Goal: Information Seeking & Learning: Learn about a topic

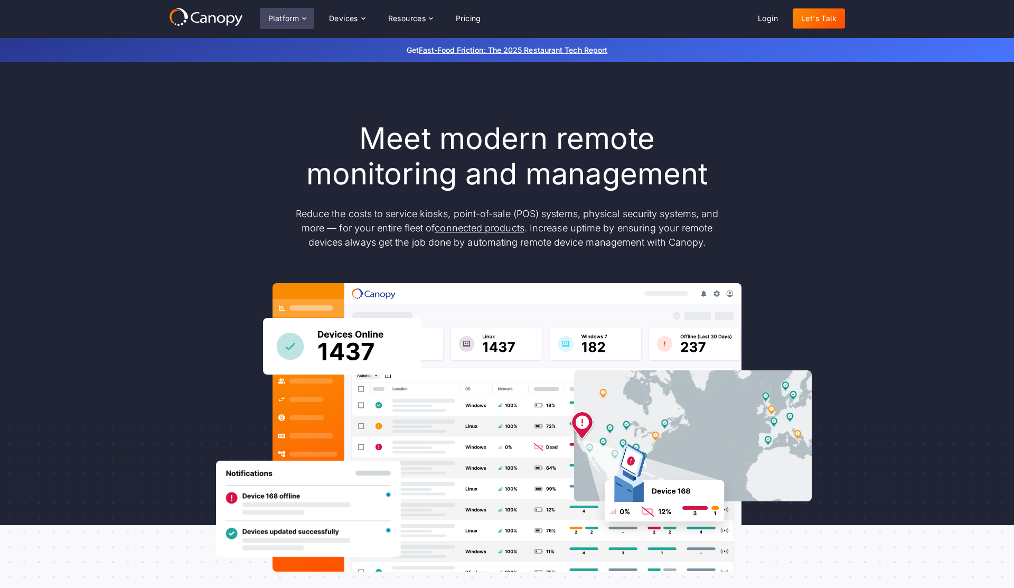
click at [278, 13] on div "Platform" at bounding box center [287, 18] width 54 height 21
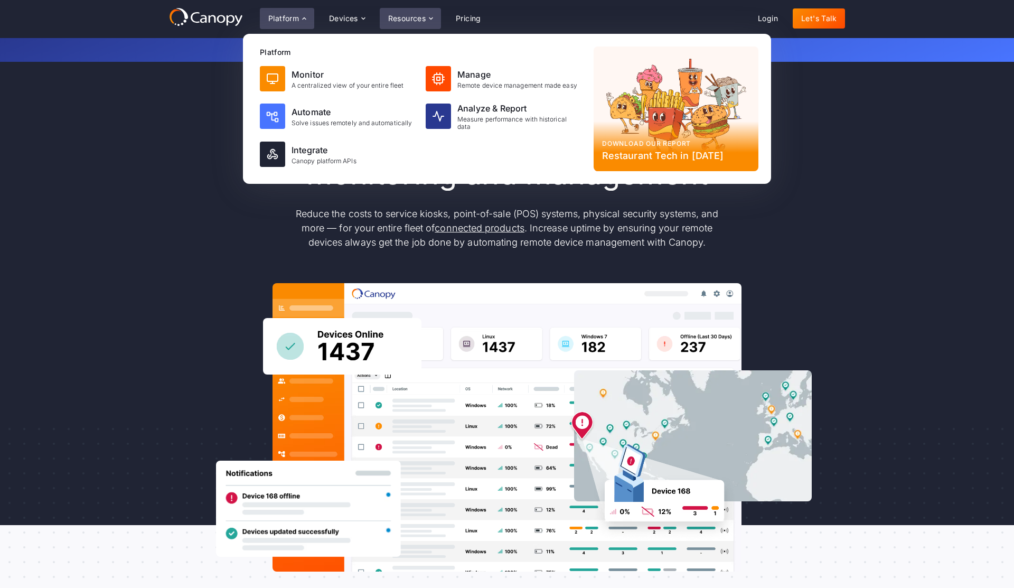
click at [430, 20] on icon at bounding box center [431, 18] width 8 height 8
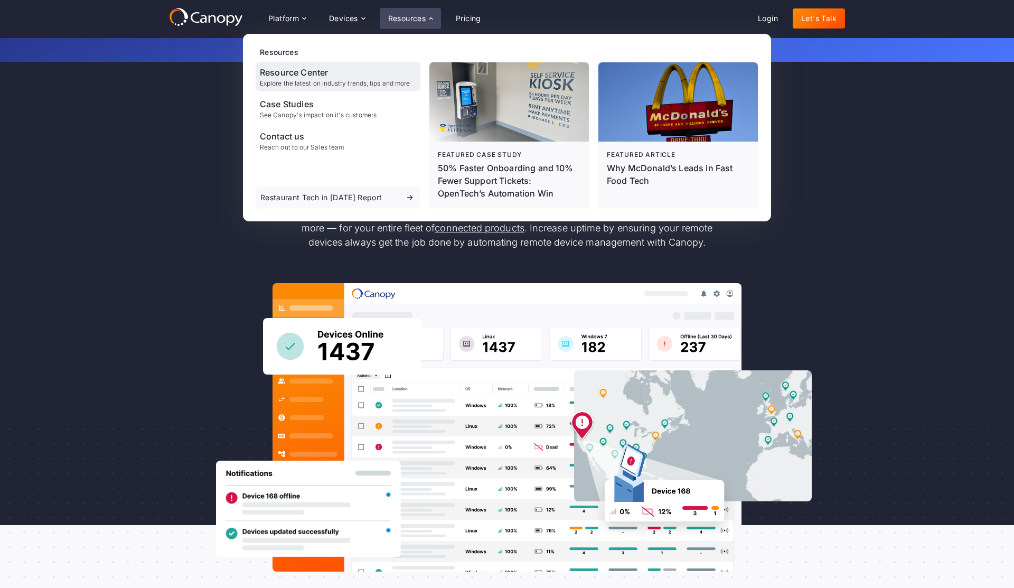
click at [314, 74] on div "Resource Center" at bounding box center [335, 72] width 150 height 13
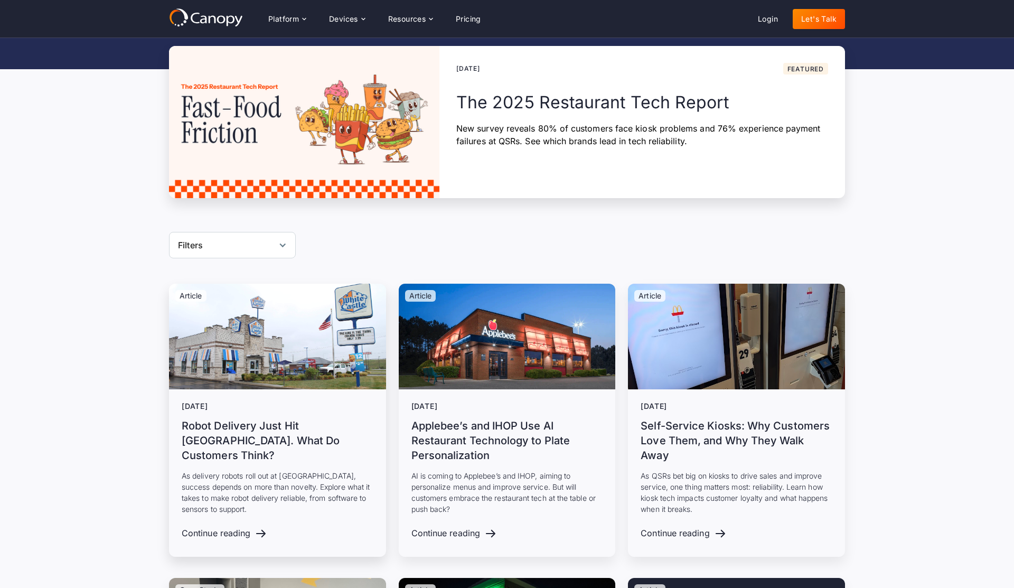
scroll to position [155, 0]
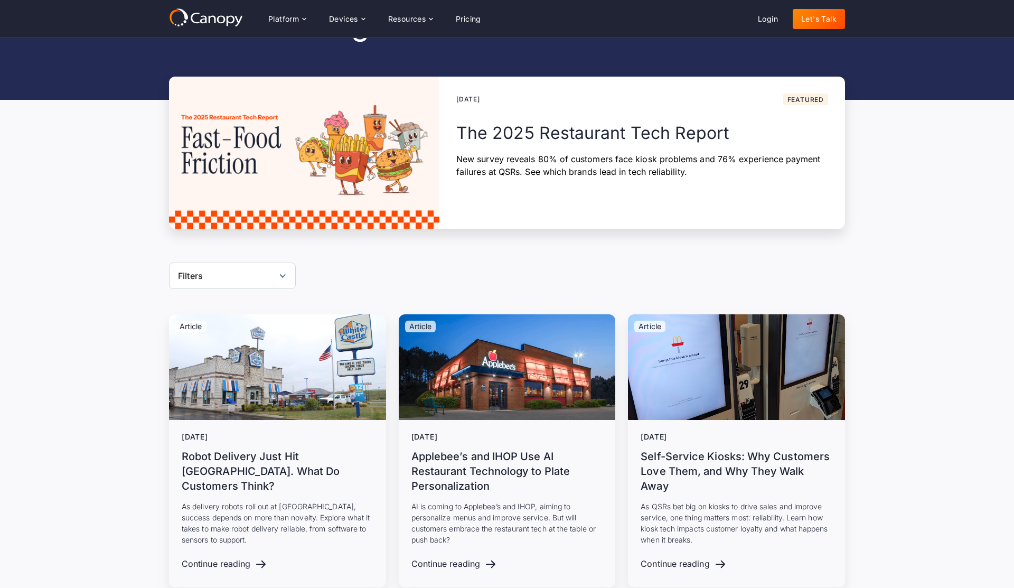
click at [243, 276] on div "Filters" at bounding box center [232, 276] width 127 height 26
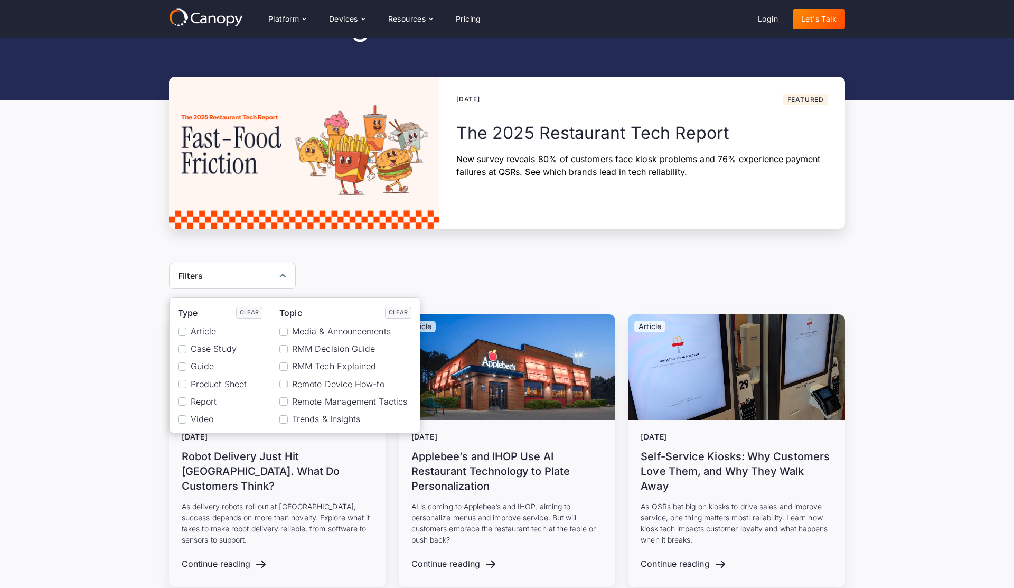
click at [195, 367] on span "Guide" at bounding box center [202, 366] width 23 height 10
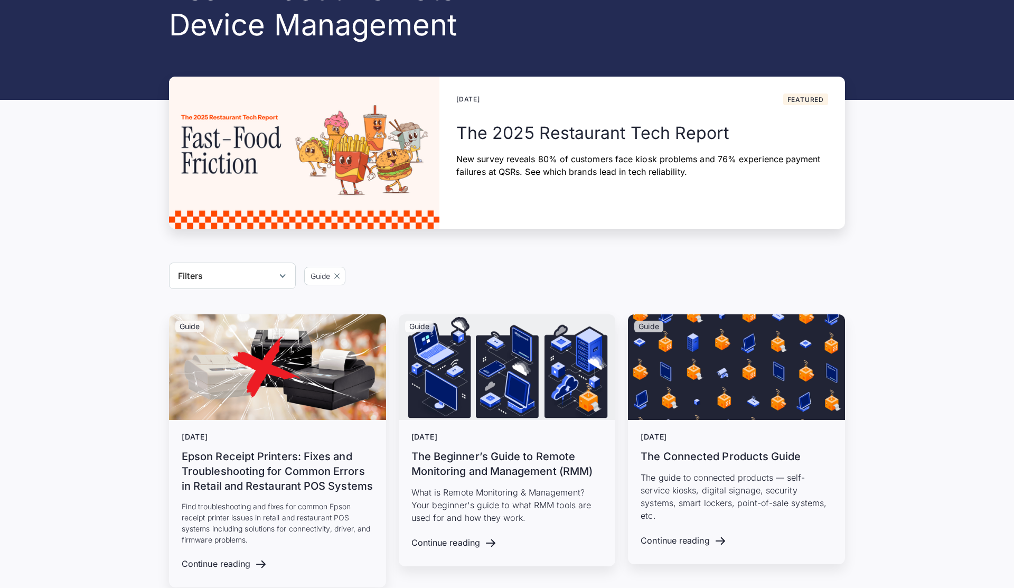
scroll to position [206, 0]
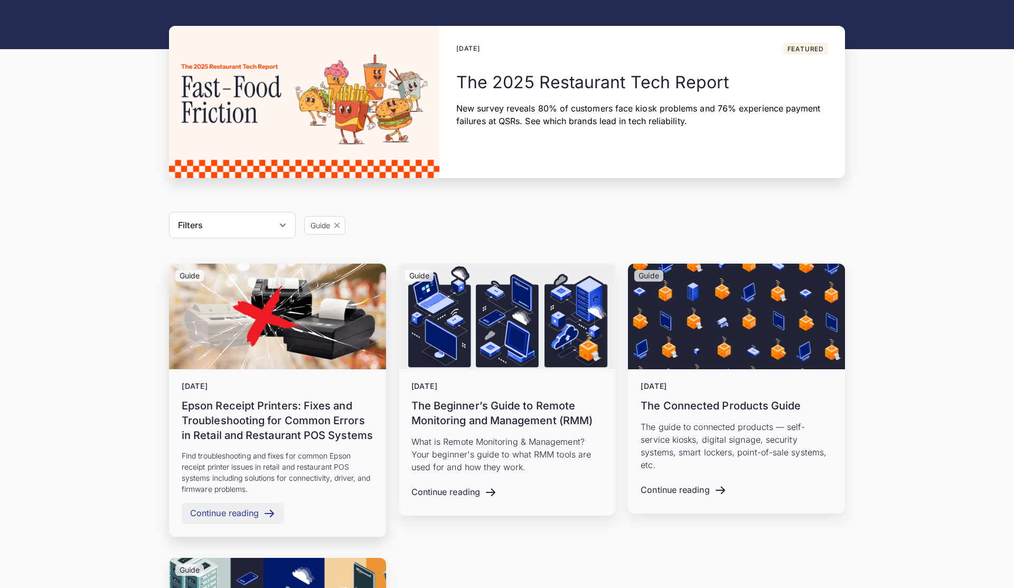
click at [231, 508] on div "Continue reading" at bounding box center [224, 513] width 69 height 10
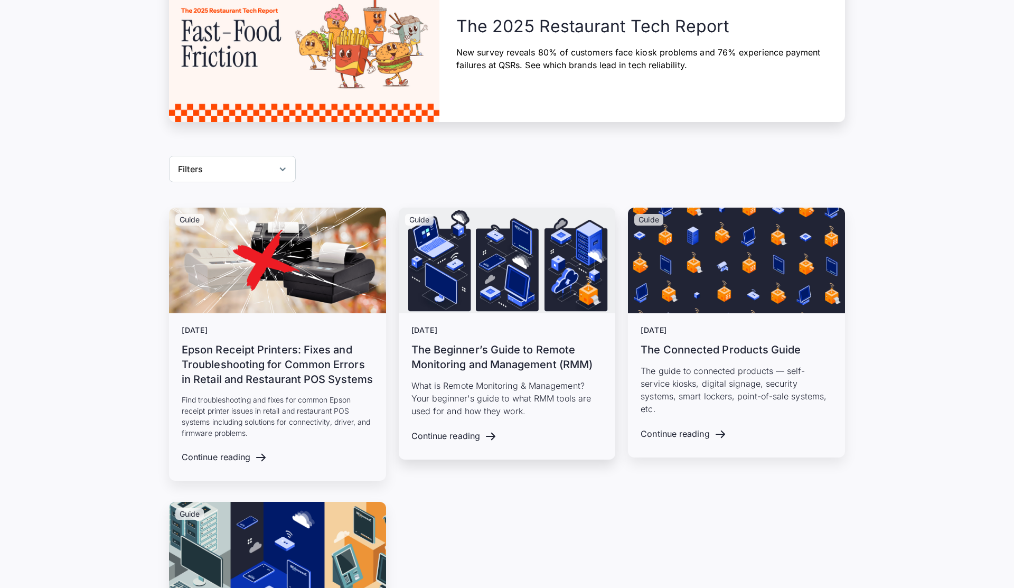
scroll to position [338, 0]
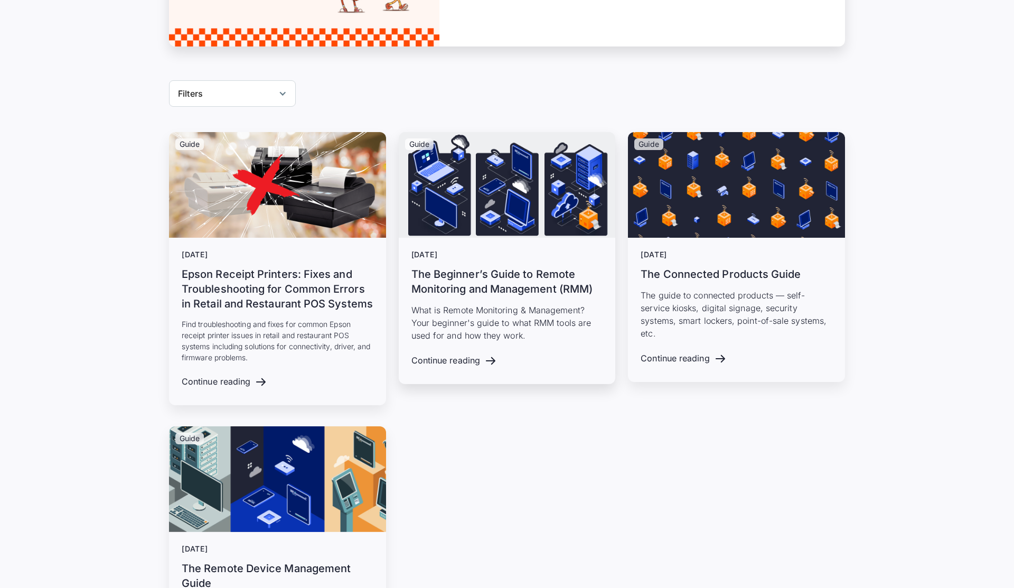
click at [506, 281] on h3 "The Beginner’s Guide to Remote Monitoring and Management (RMM)" at bounding box center [508, 282] width 192 height 30
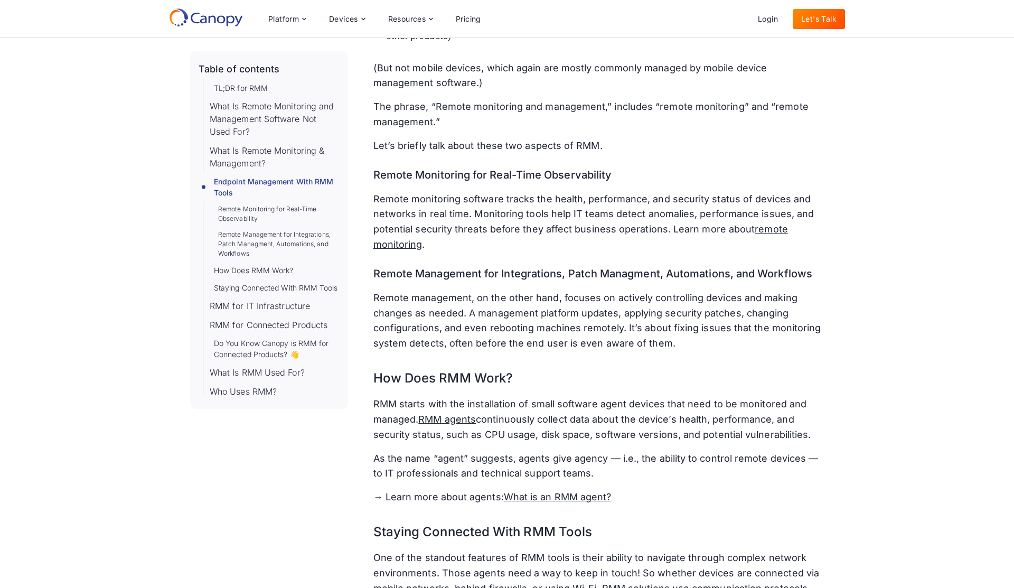
scroll to position [2072, 0]
click at [442, 312] on p "Remote management, on the other hand, focuses on actively controlling devices a…" at bounding box center [598, 321] width 451 height 61
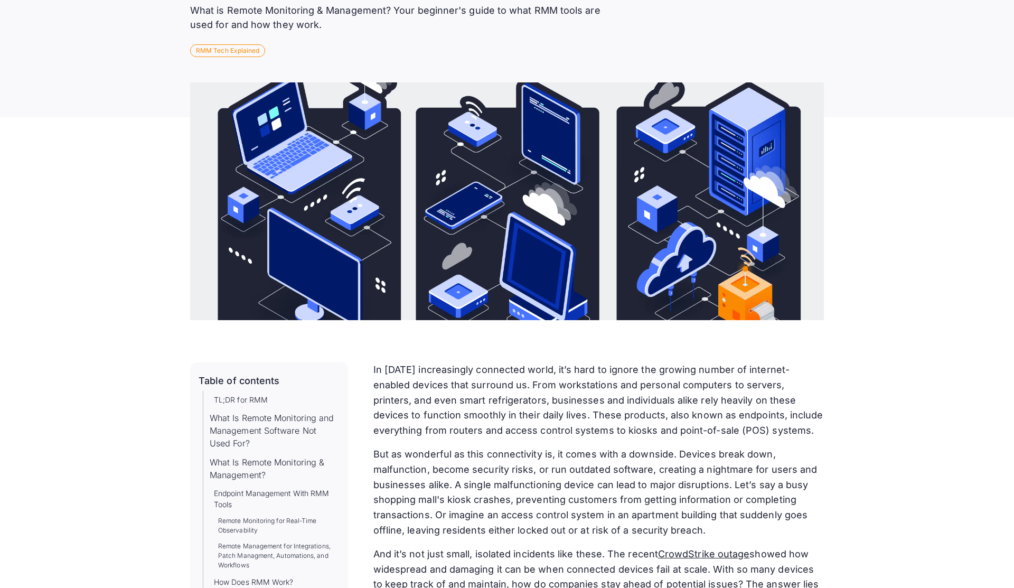
scroll to position [277, 0]
